Goal: Task Accomplishment & Management: Manage account settings

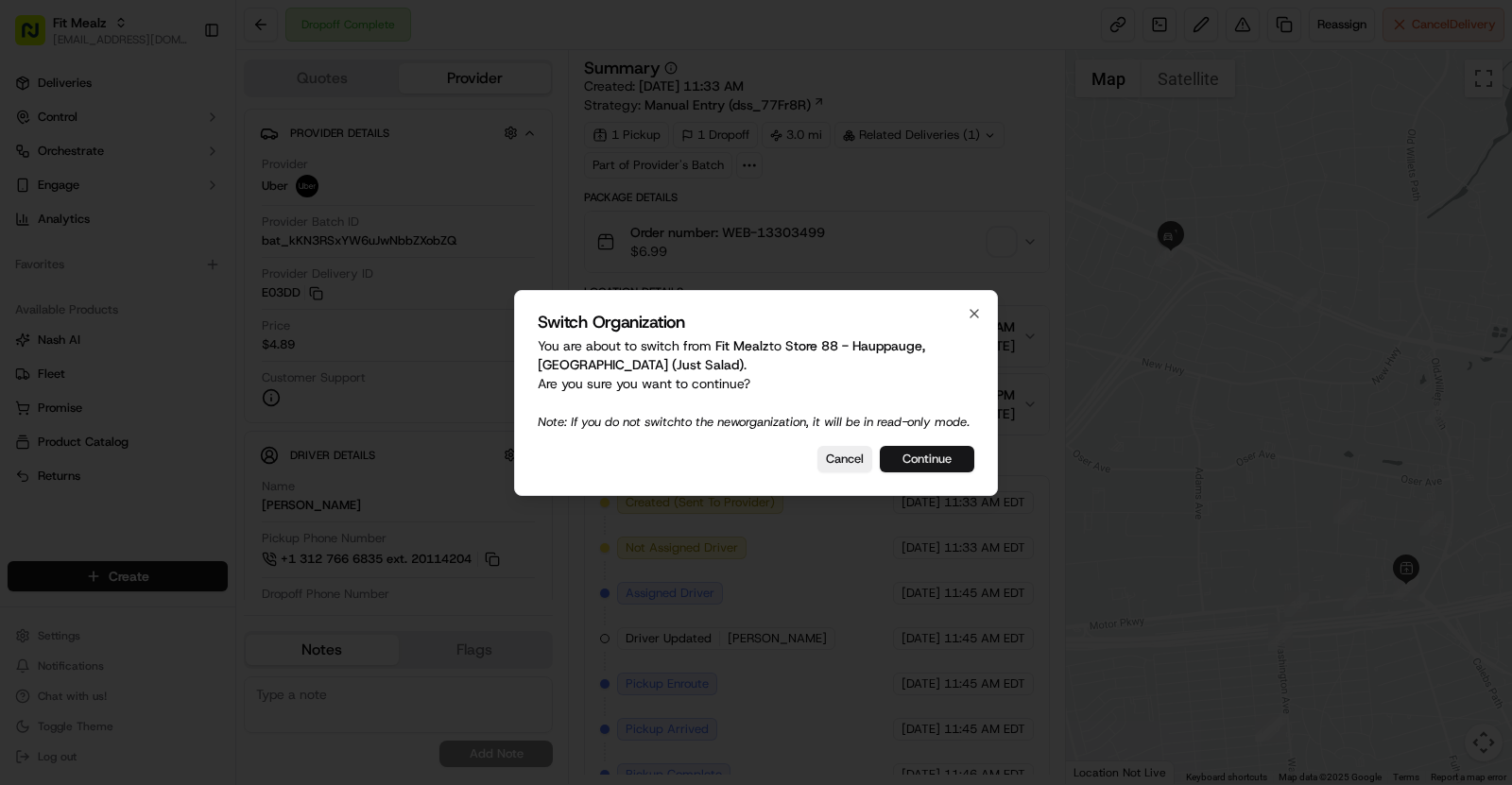
click at [914, 460] on button "Continue" at bounding box center [926, 459] width 94 height 27
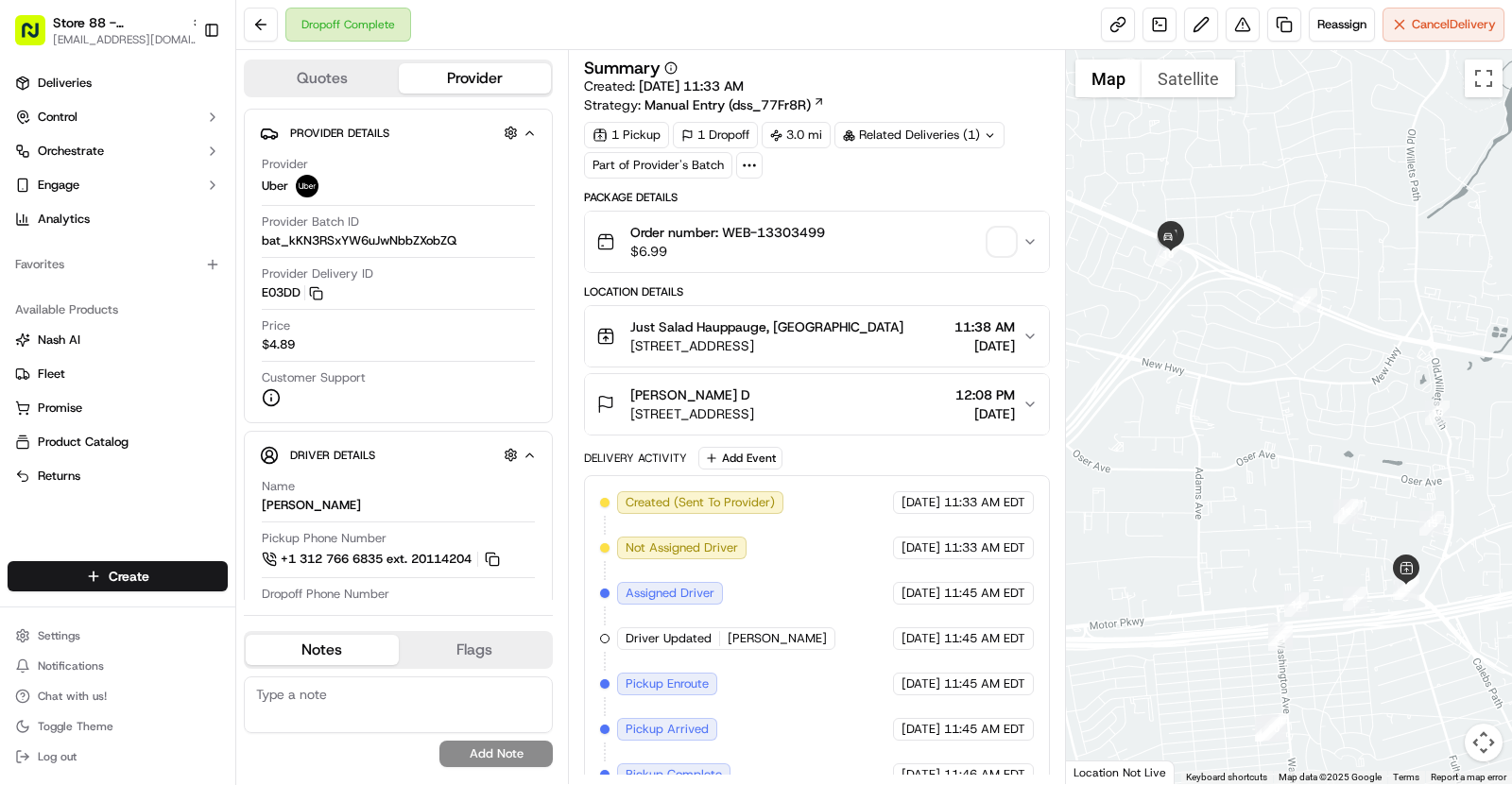
click at [322, 27] on div "Dropoff Complete" at bounding box center [348, 25] width 125 height 34
copy div "Dropoff Complete"
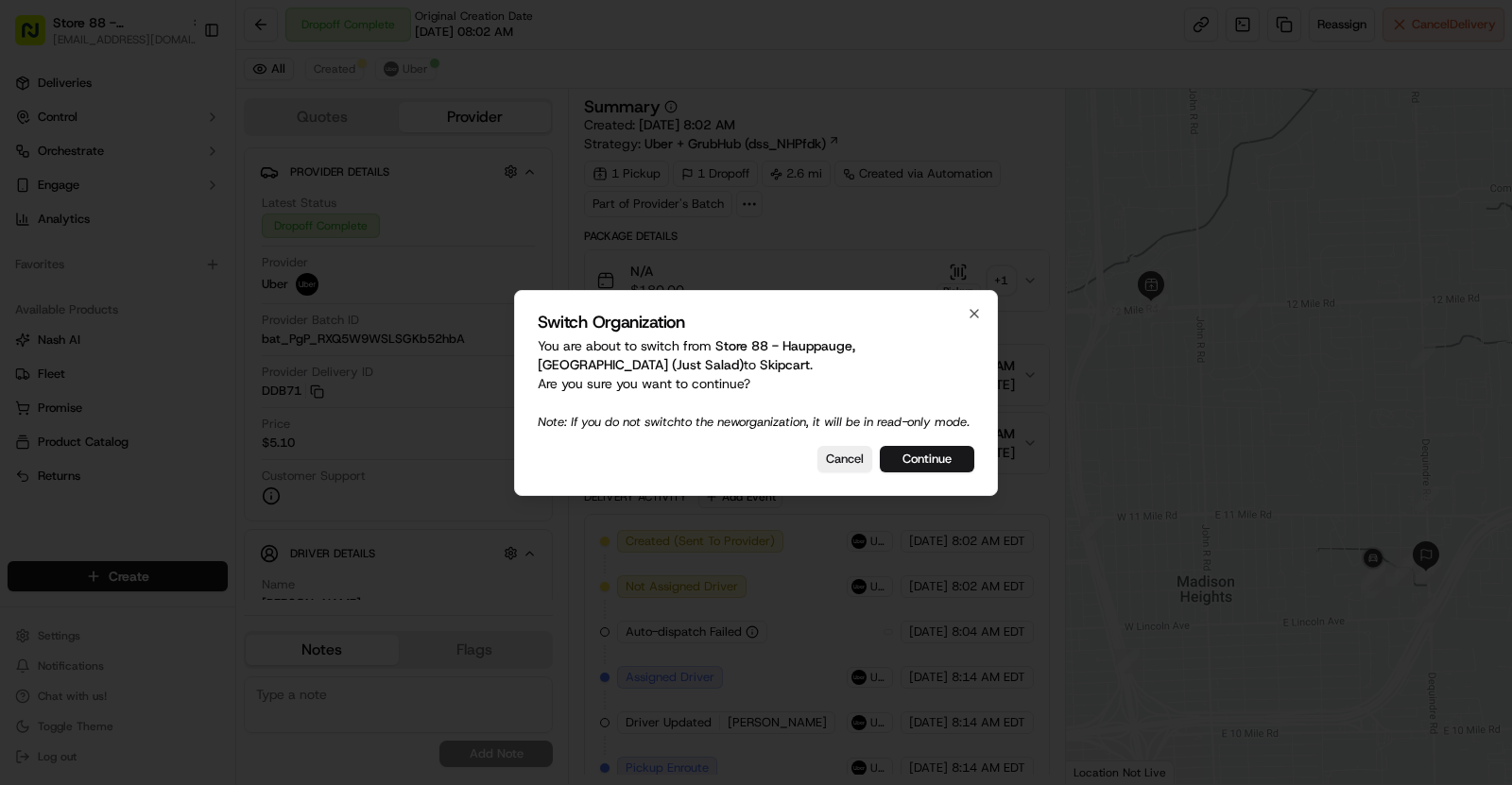
click at [936, 448] on div "Switch Organization You are about to switch from Store 88 - Hauppauge, NY (Just…" at bounding box center [756, 392] width 484 height 206
click at [936, 465] on button "Continue" at bounding box center [926, 459] width 94 height 27
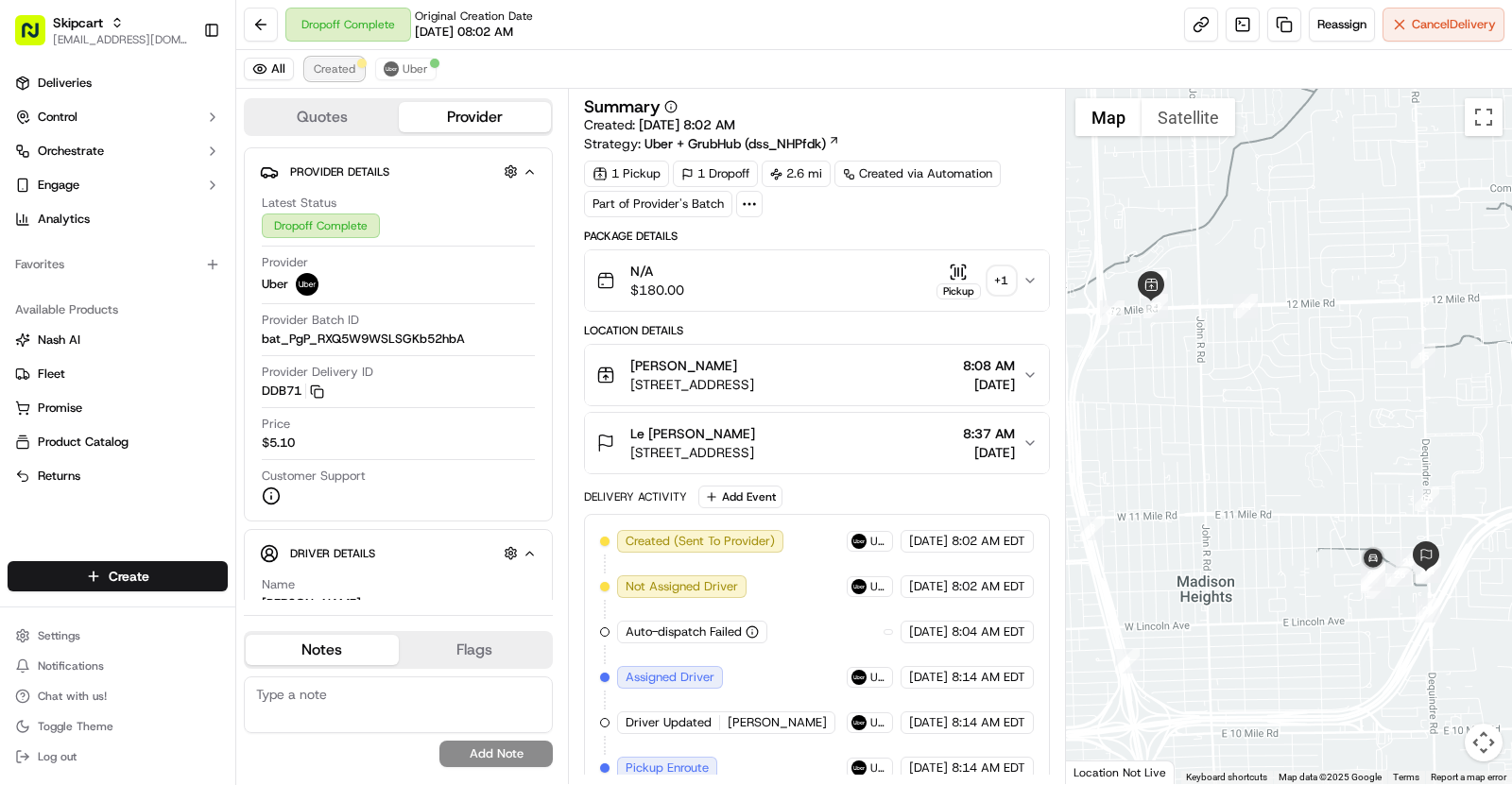
click at [346, 59] on button "Created" at bounding box center [334, 69] width 59 height 23
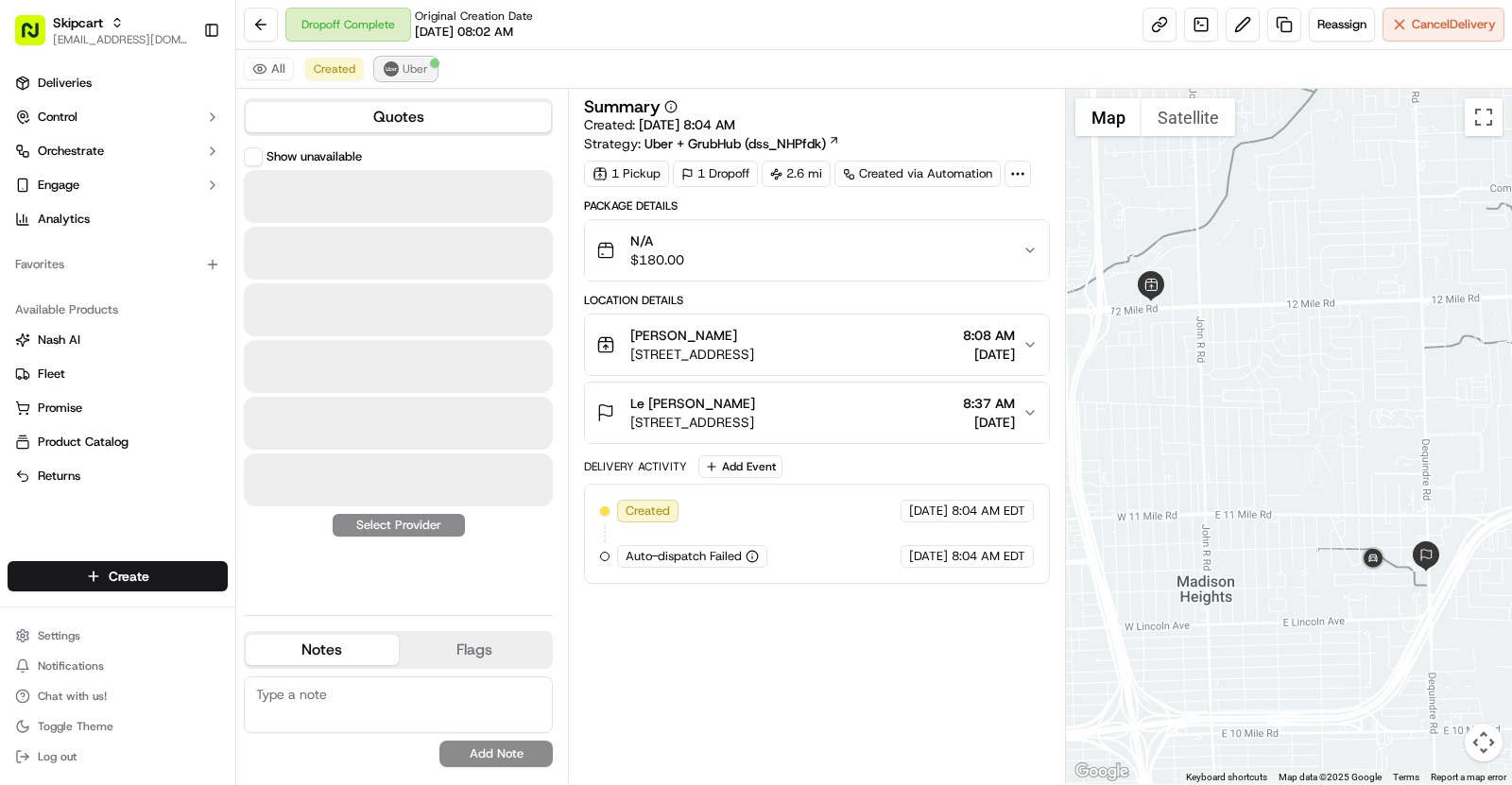
click at [395, 60] on button "Uber" at bounding box center [406, 69] width 62 height 23
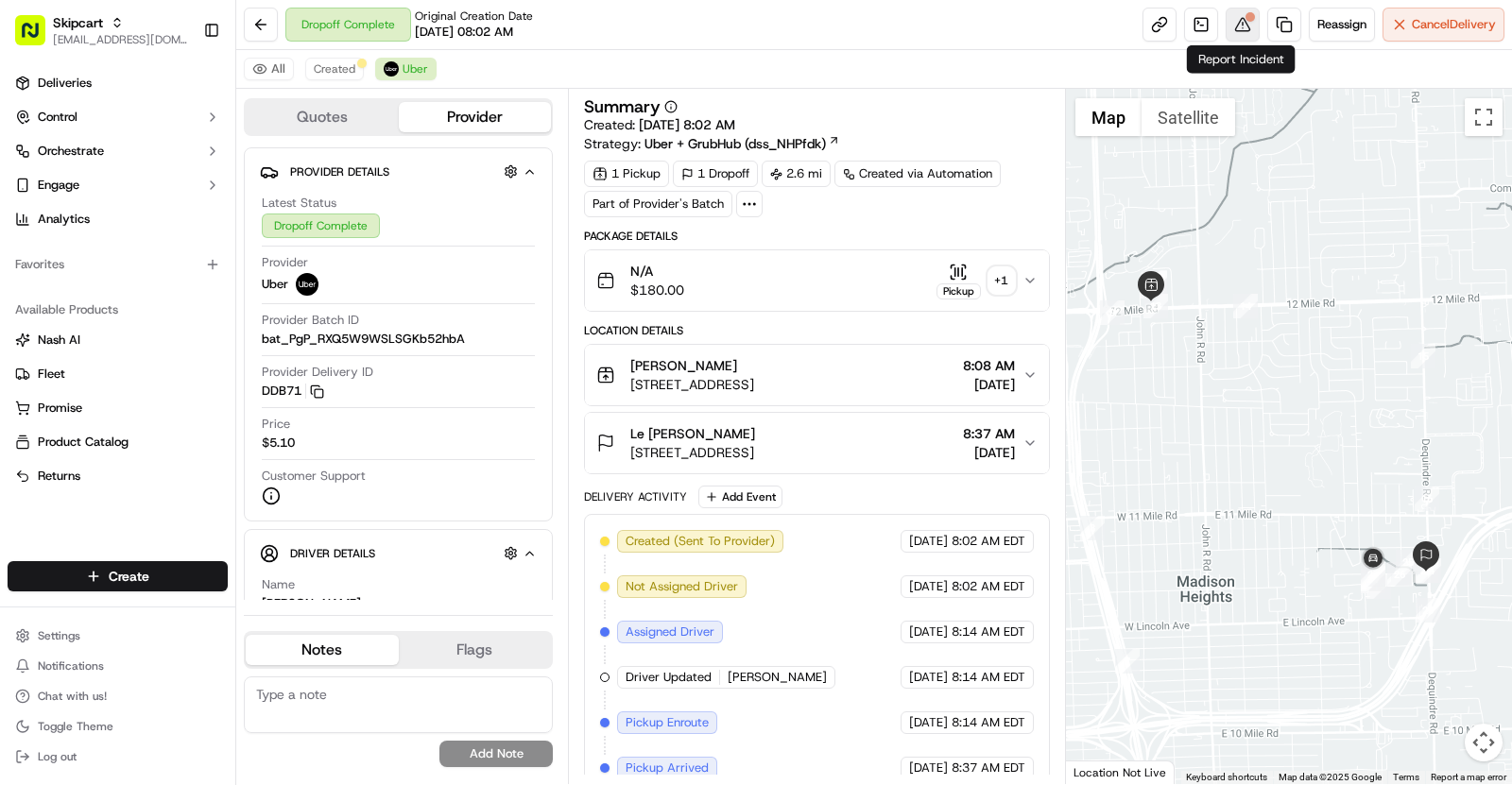
click at [1241, 28] on button at bounding box center [1243, 25] width 34 height 34
